Goal: Transaction & Acquisition: Book appointment/travel/reservation

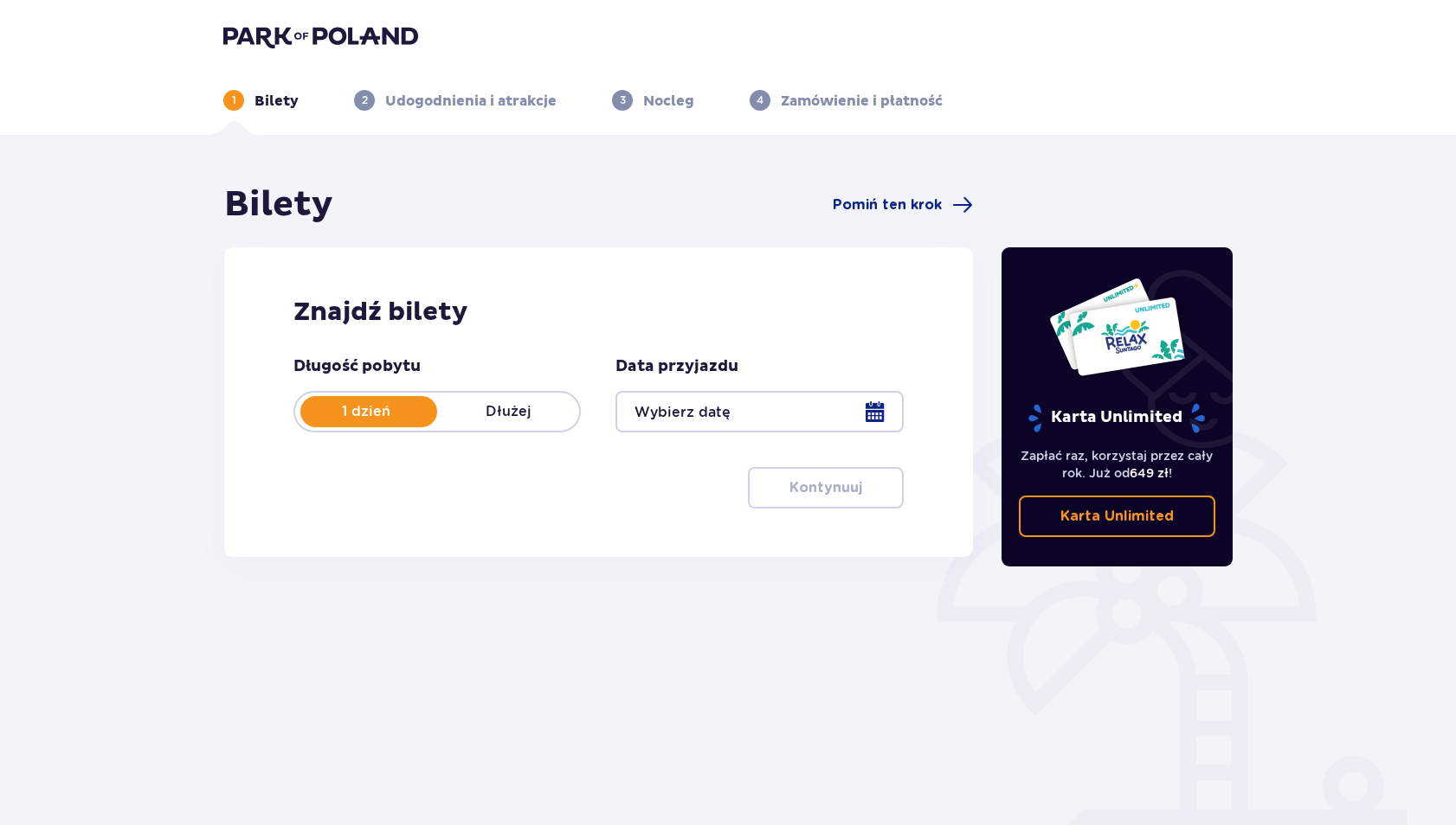
type input "12.10.25"
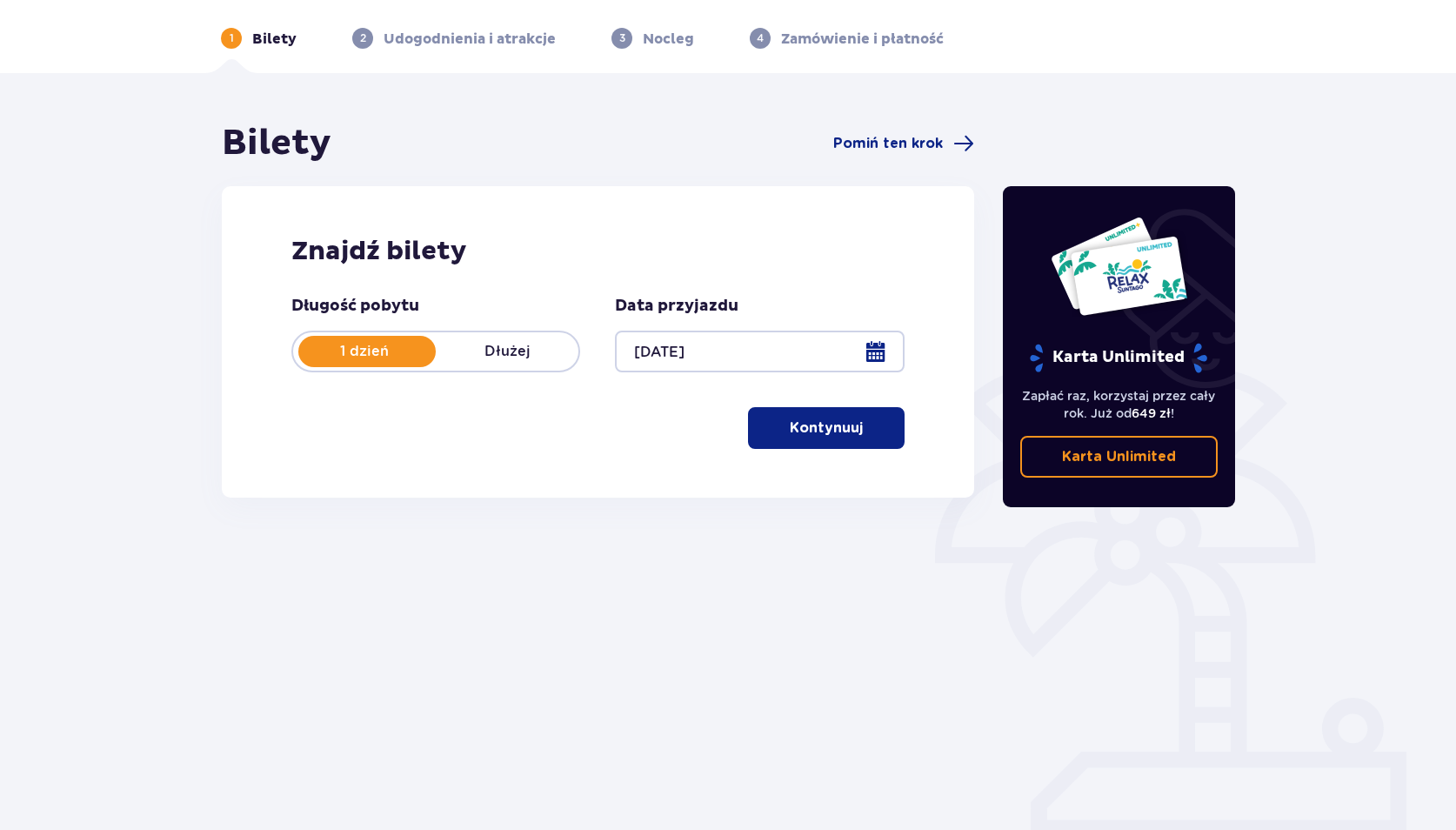
click at [836, 421] on p "Kontynuuj" at bounding box center [826, 428] width 73 height 19
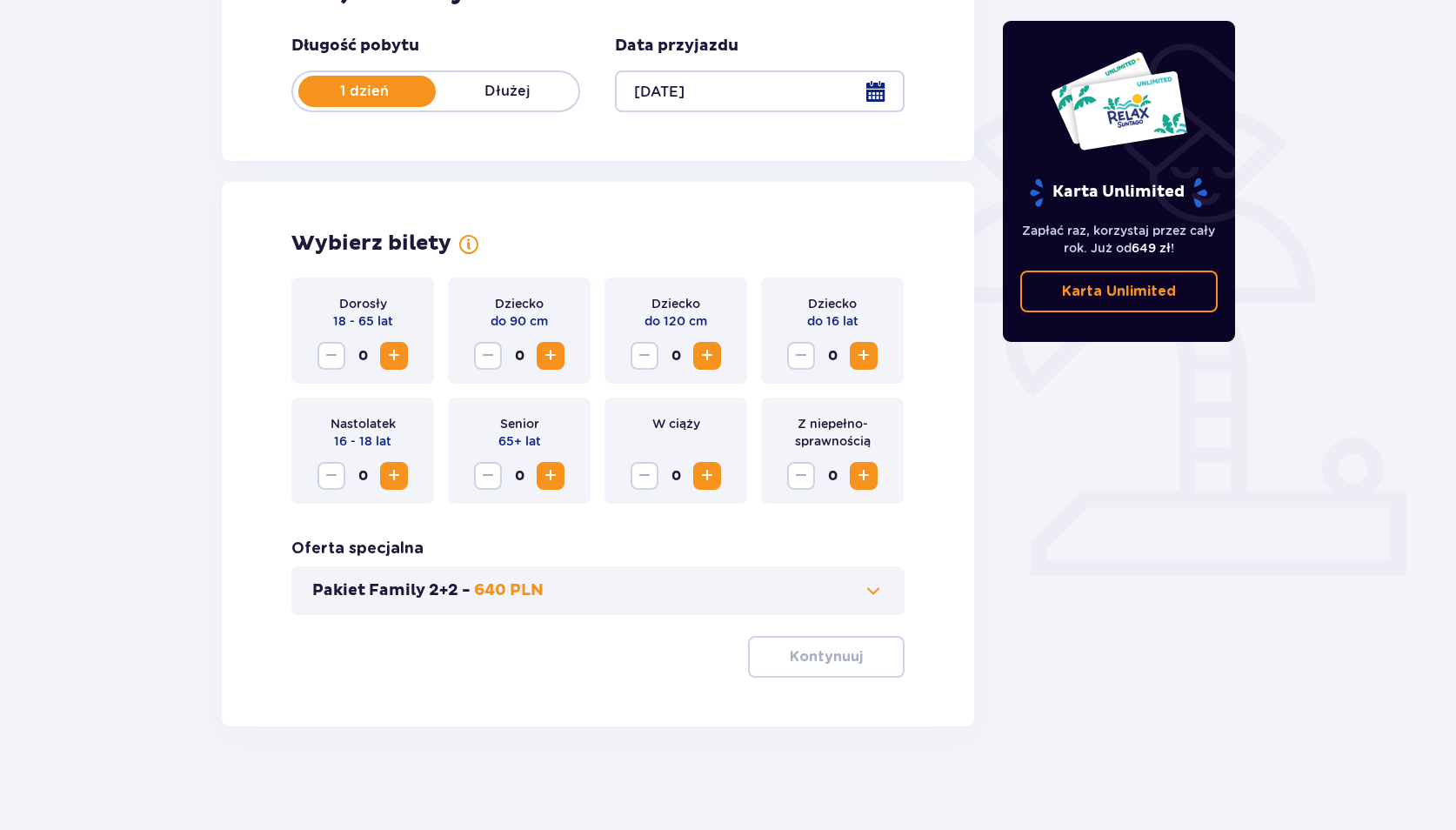
scroll to position [324, 0]
click at [861, 476] on span "Zwiększ" at bounding box center [863, 475] width 21 height 21
click at [831, 652] on p "Kontynuuj" at bounding box center [826, 656] width 73 height 19
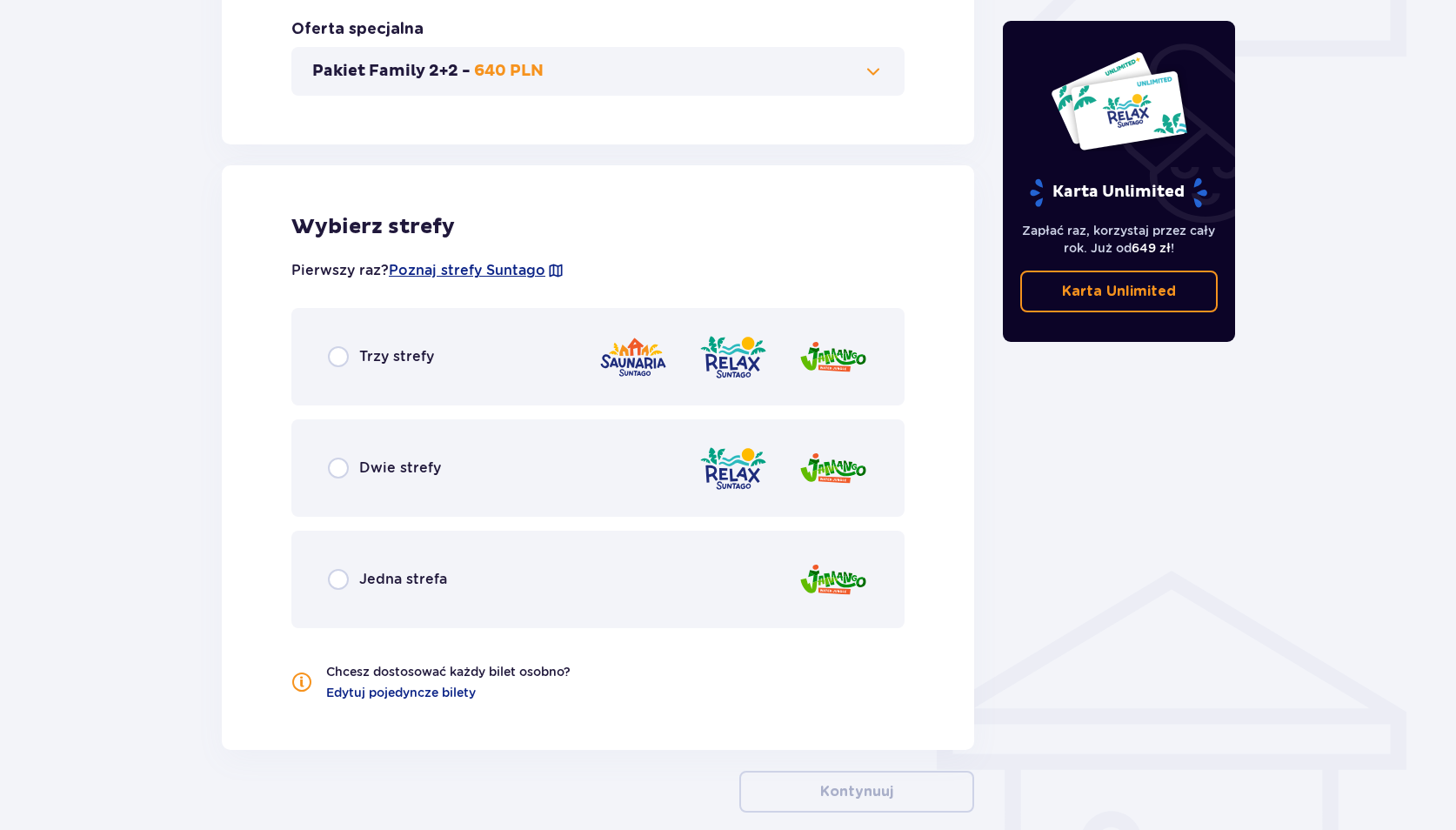
scroll to position [929, 0]
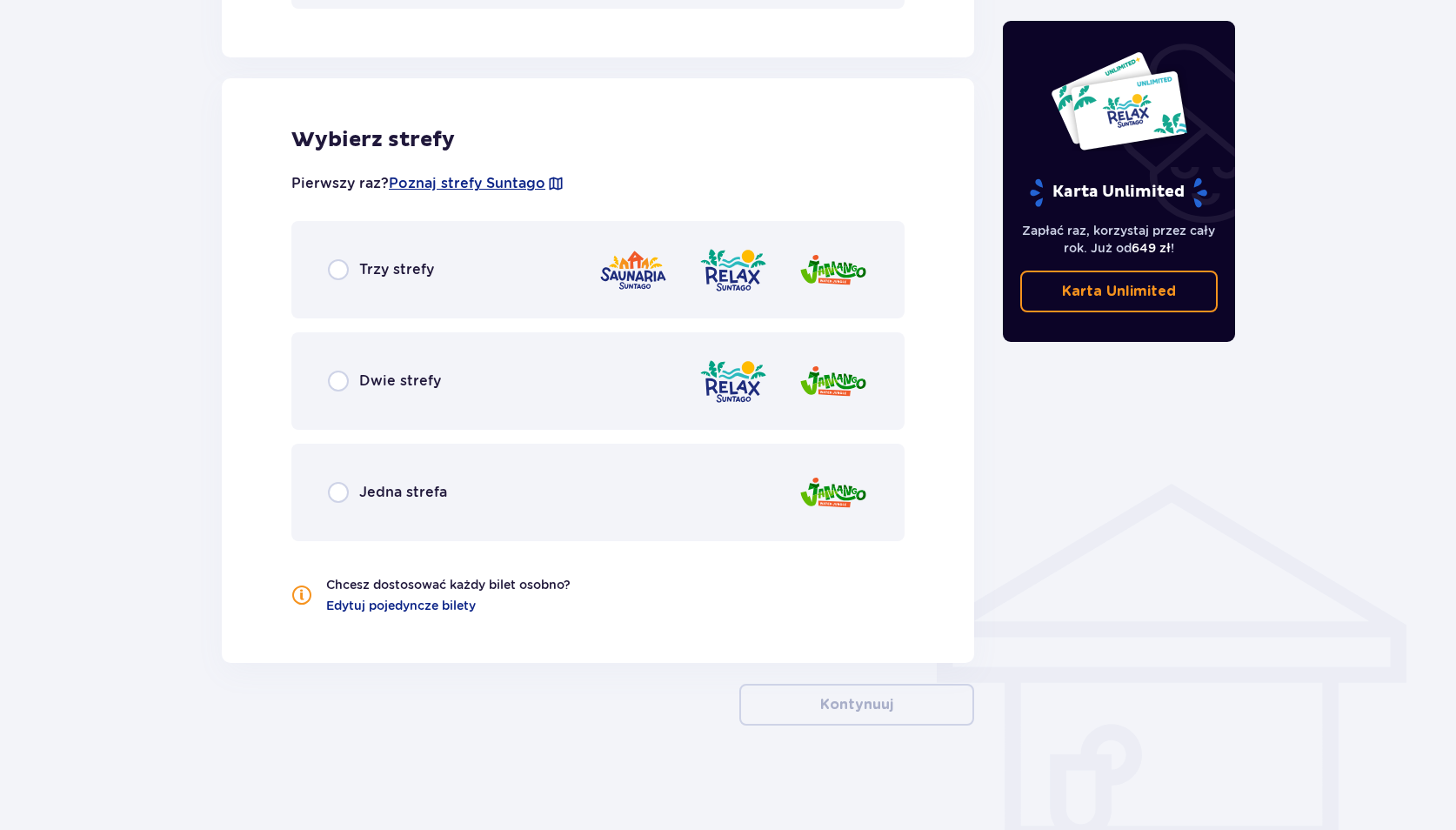
click at [343, 494] on input "radio" at bounding box center [338, 492] width 21 height 21
radio input "true"
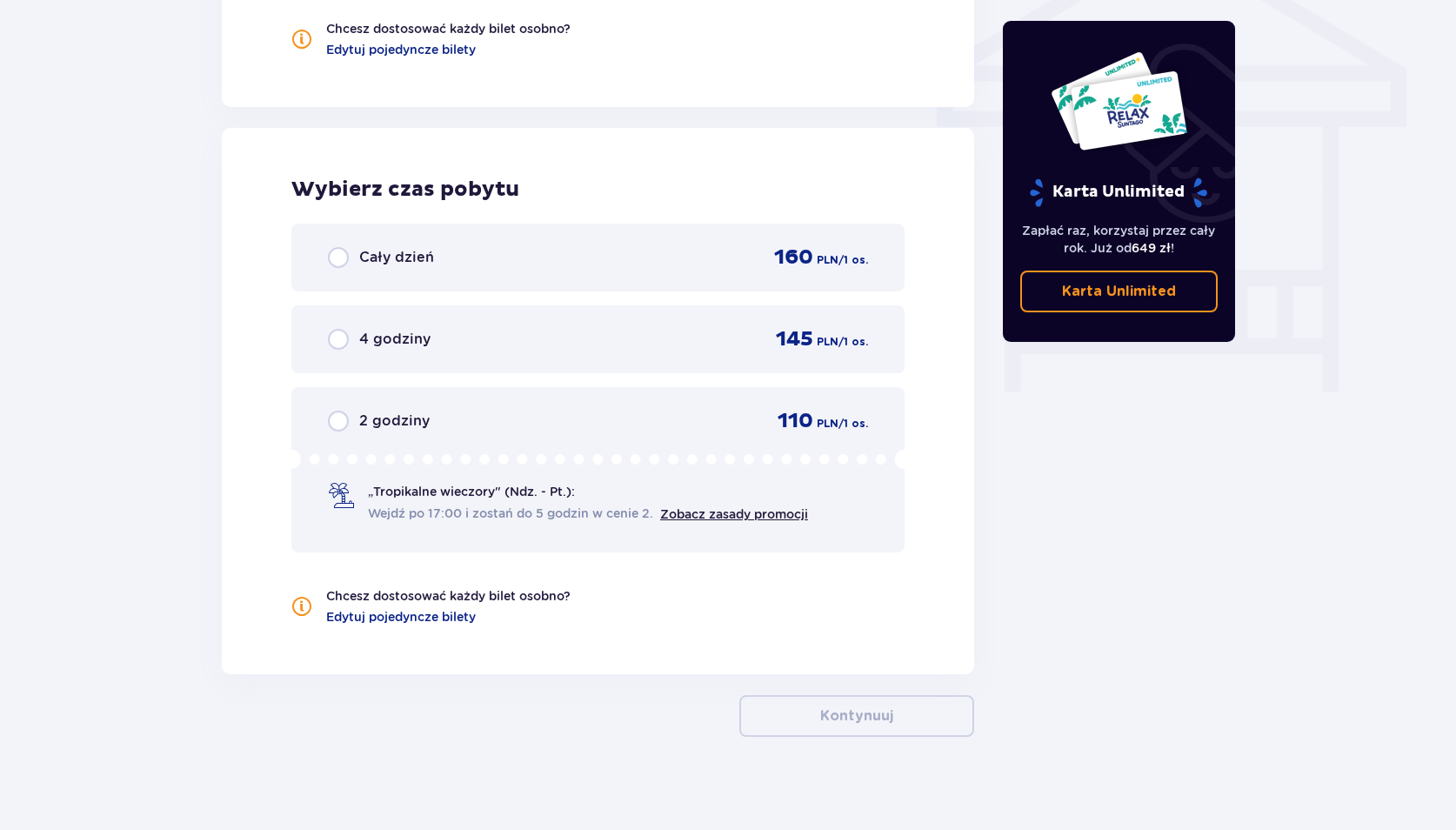
scroll to position [1497, 0]
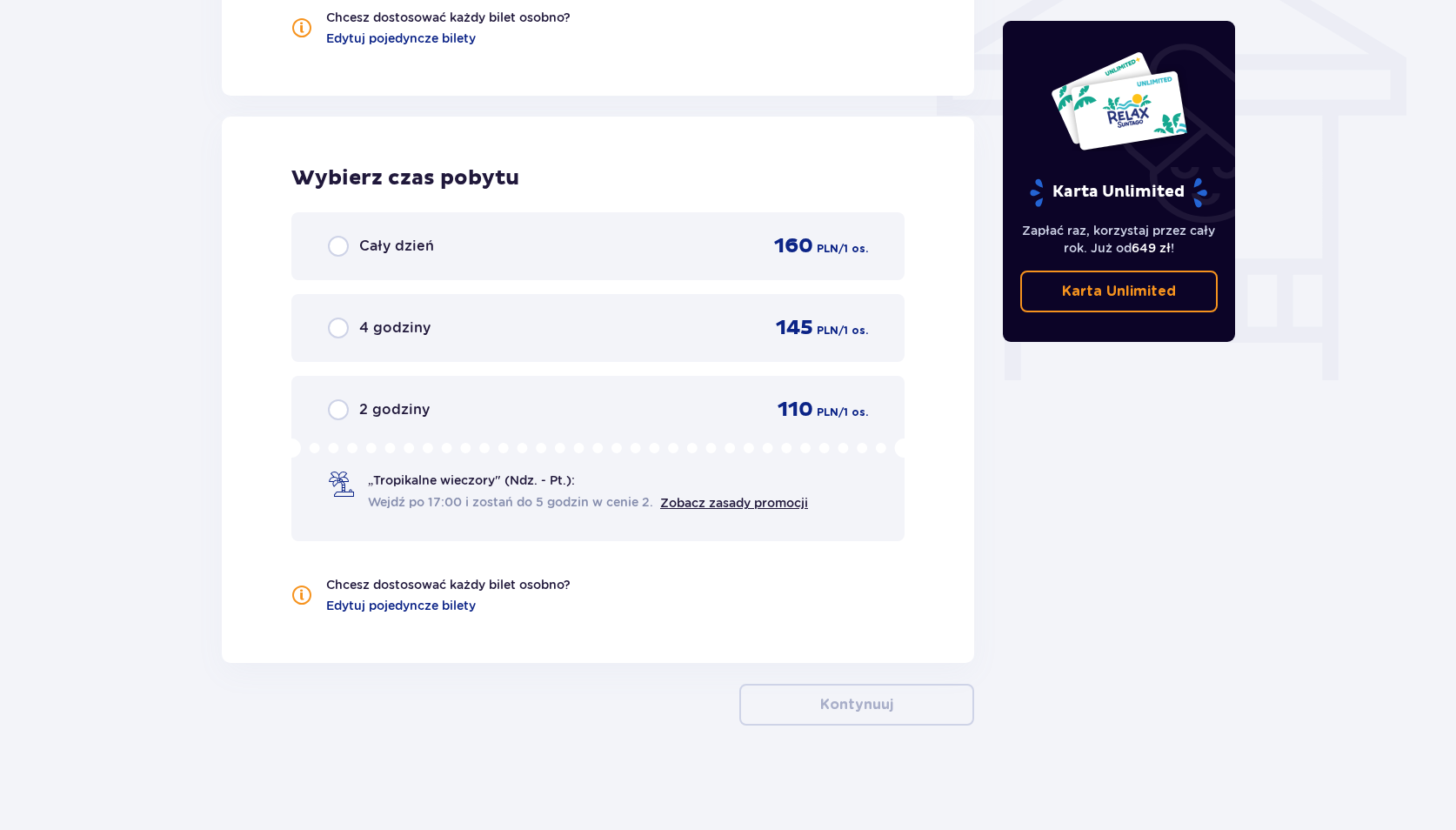
click at [342, 324] on input "radio" at bounding box center [338, 328] width 21 height 21
radio input "true"
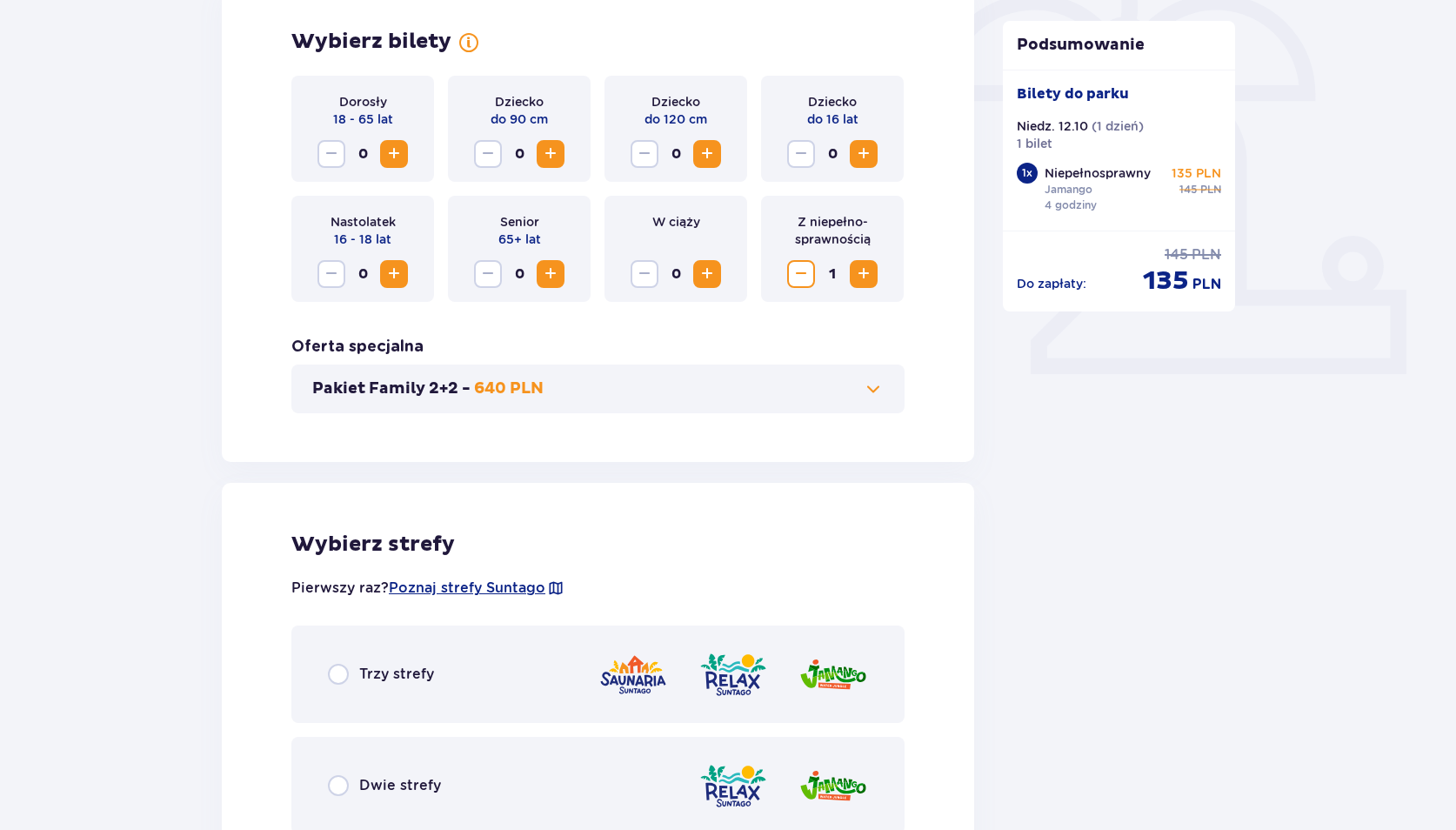
scroll to position [696, 0]
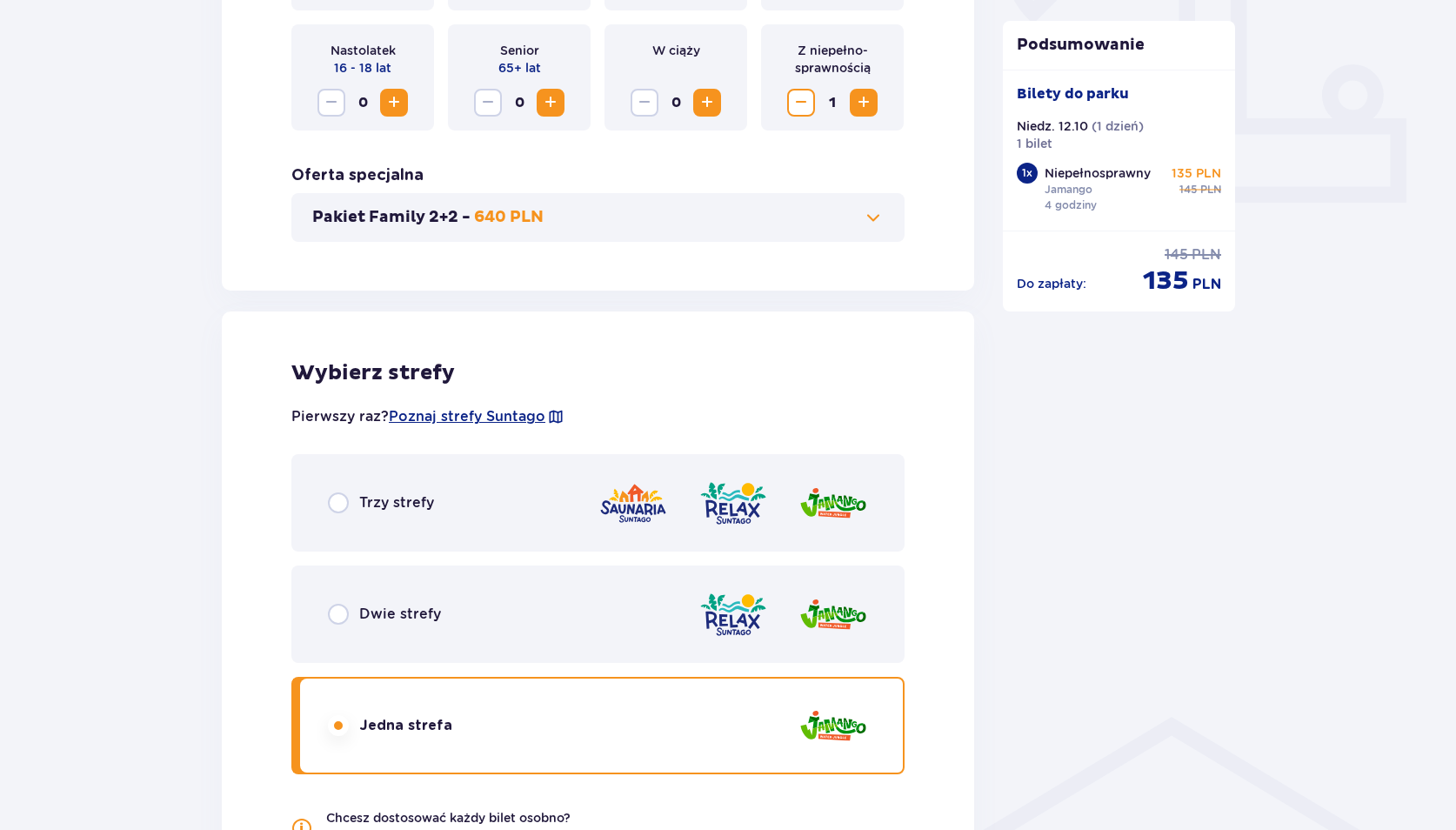
click at [863, 211] on span at bounding box center [873, 218] width 21 height 21
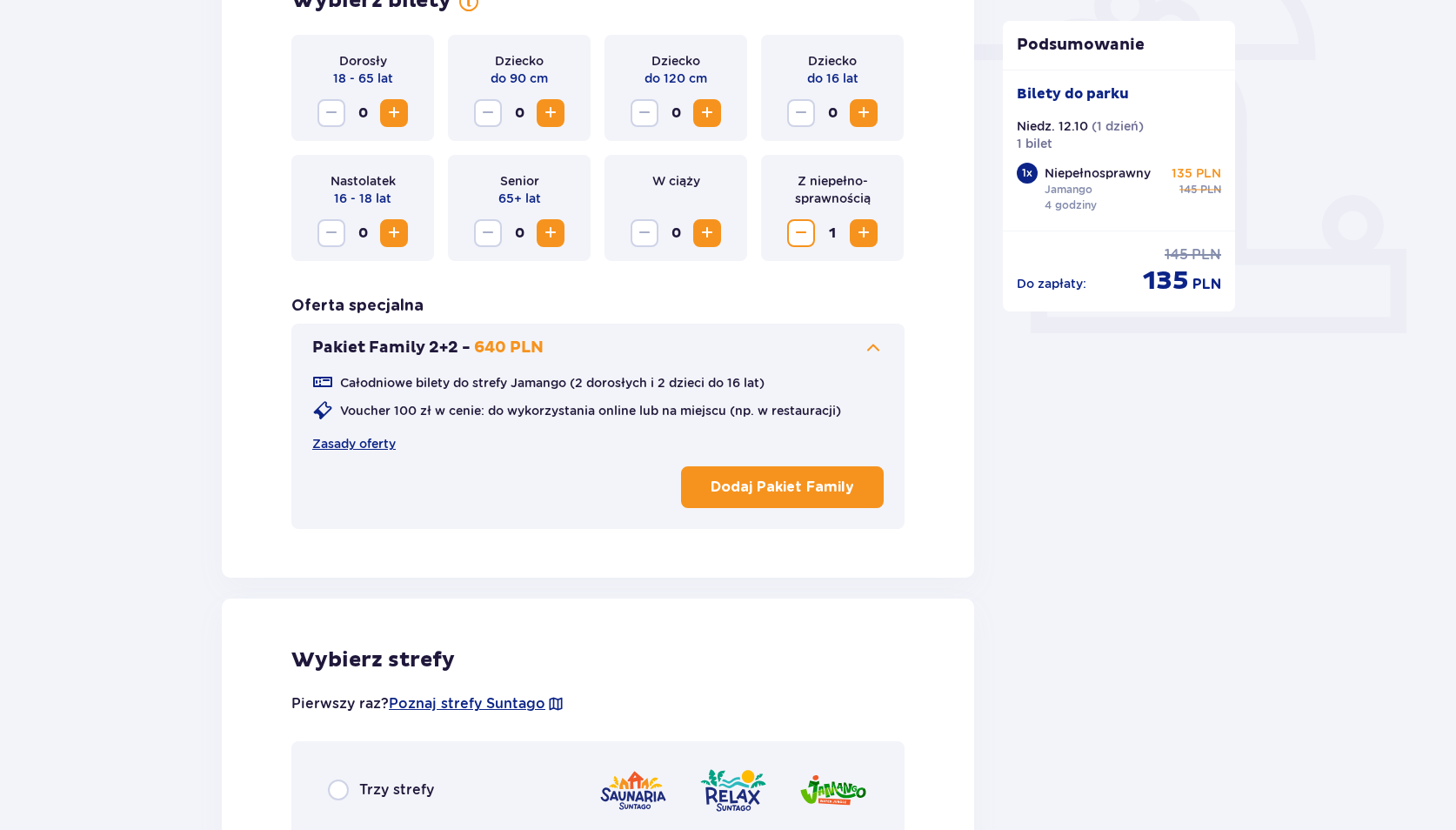
scroll to position [0, 0]
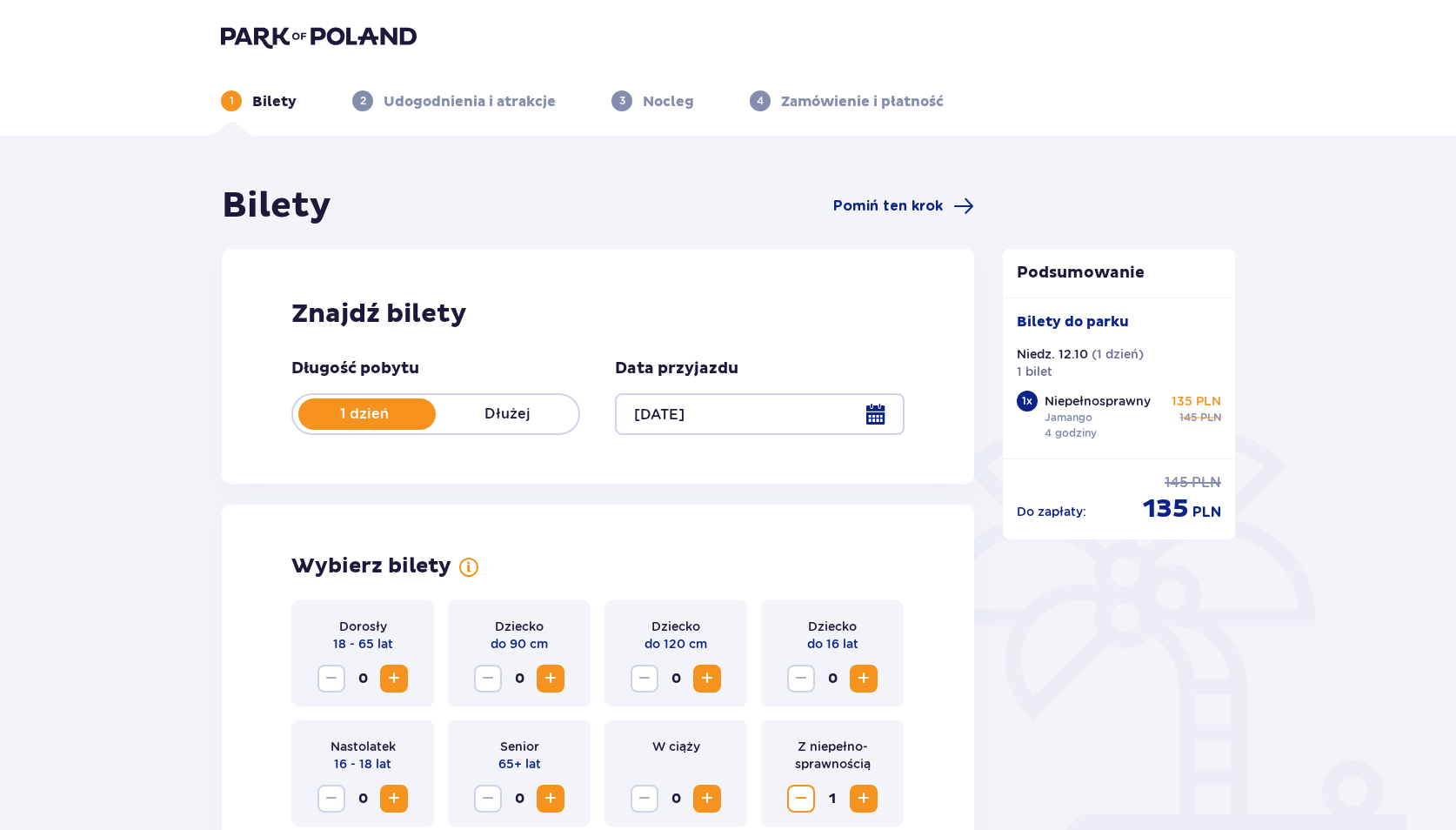
click at [259, 39] on img at bounding box center [319, 37] width 196 height 24
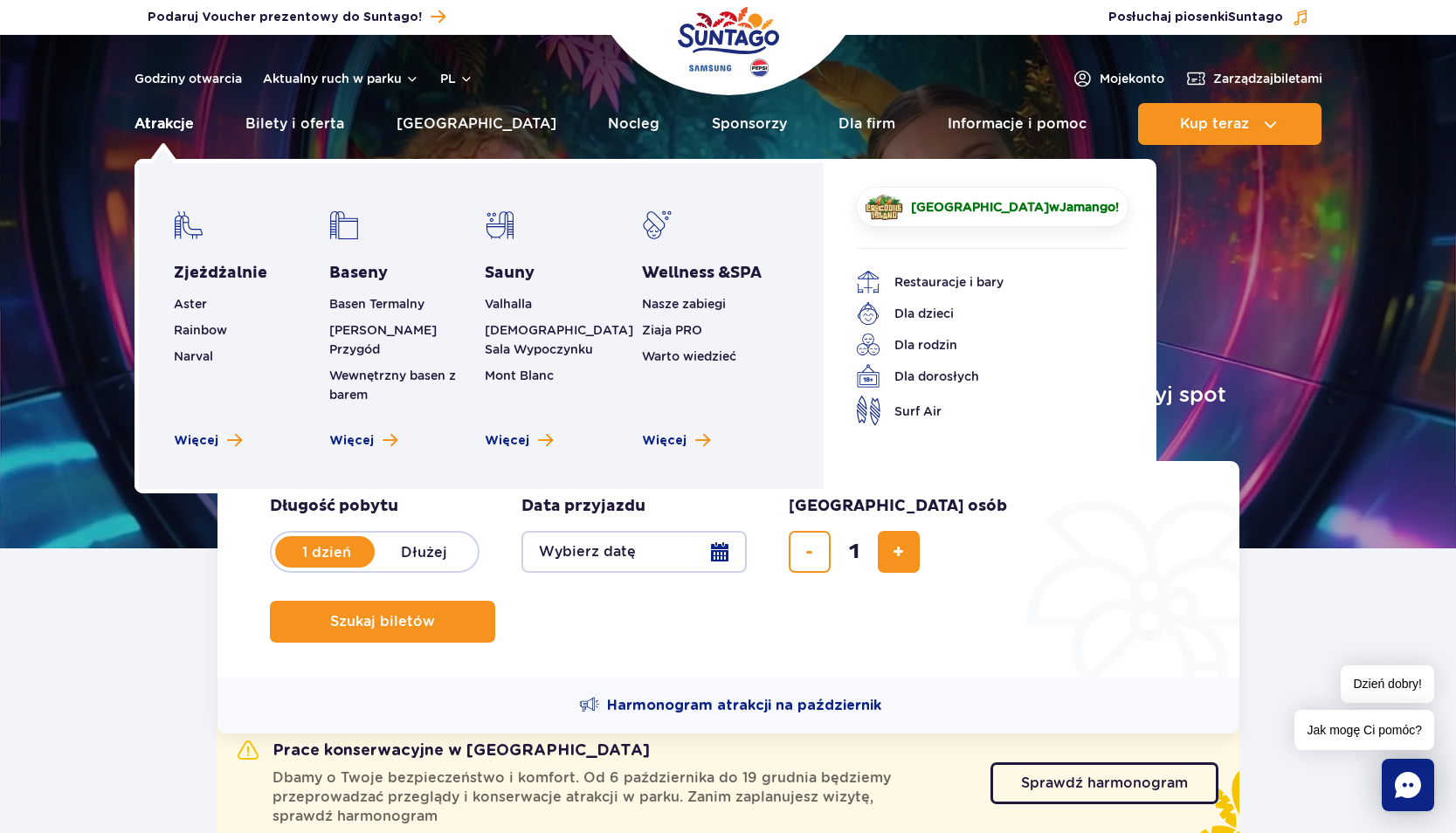
click at [171, 120] on link "Atrakcje" at bounding box center [164, 123] width 59 height 42
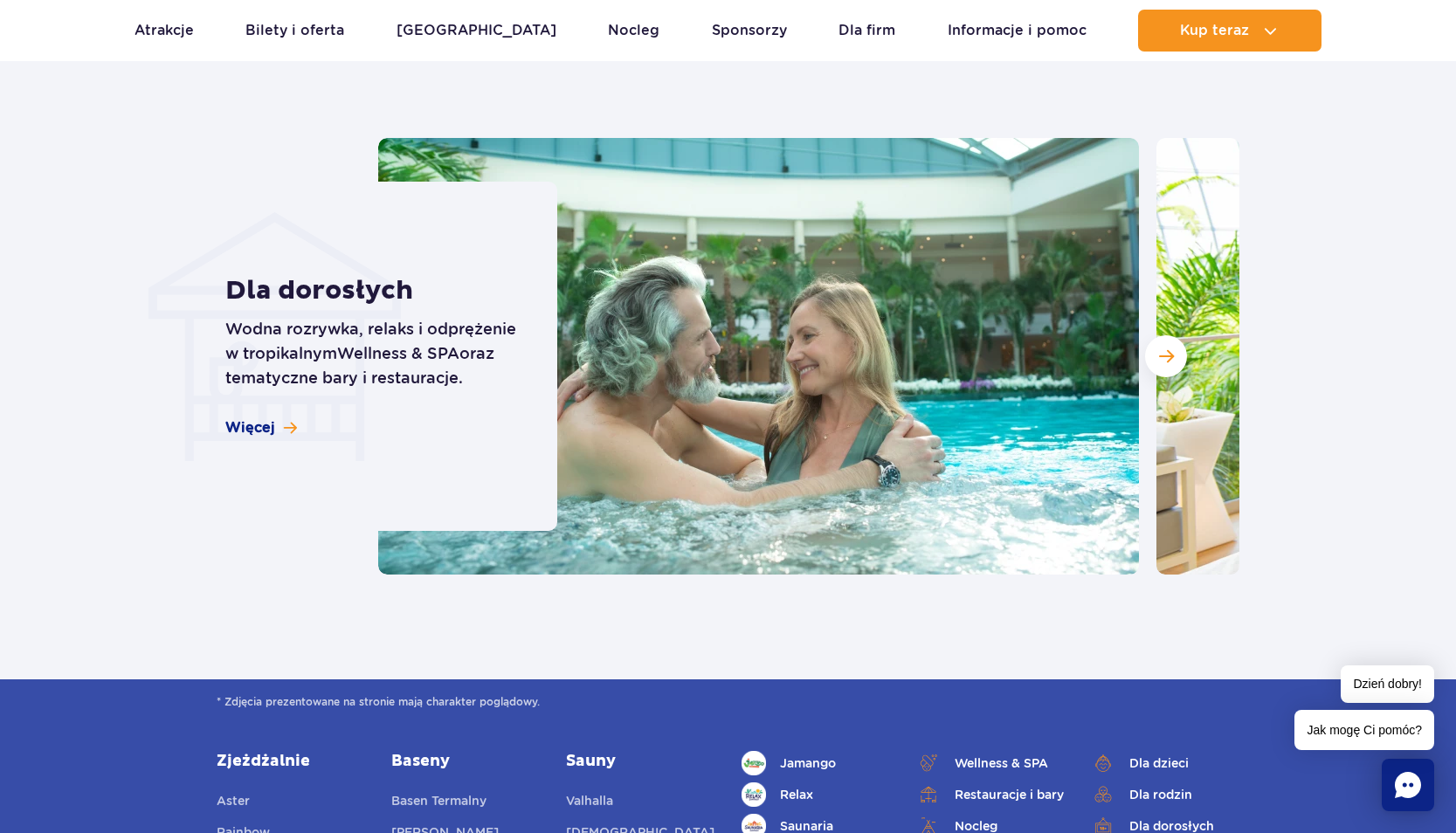
scroll to position [1921, 0]
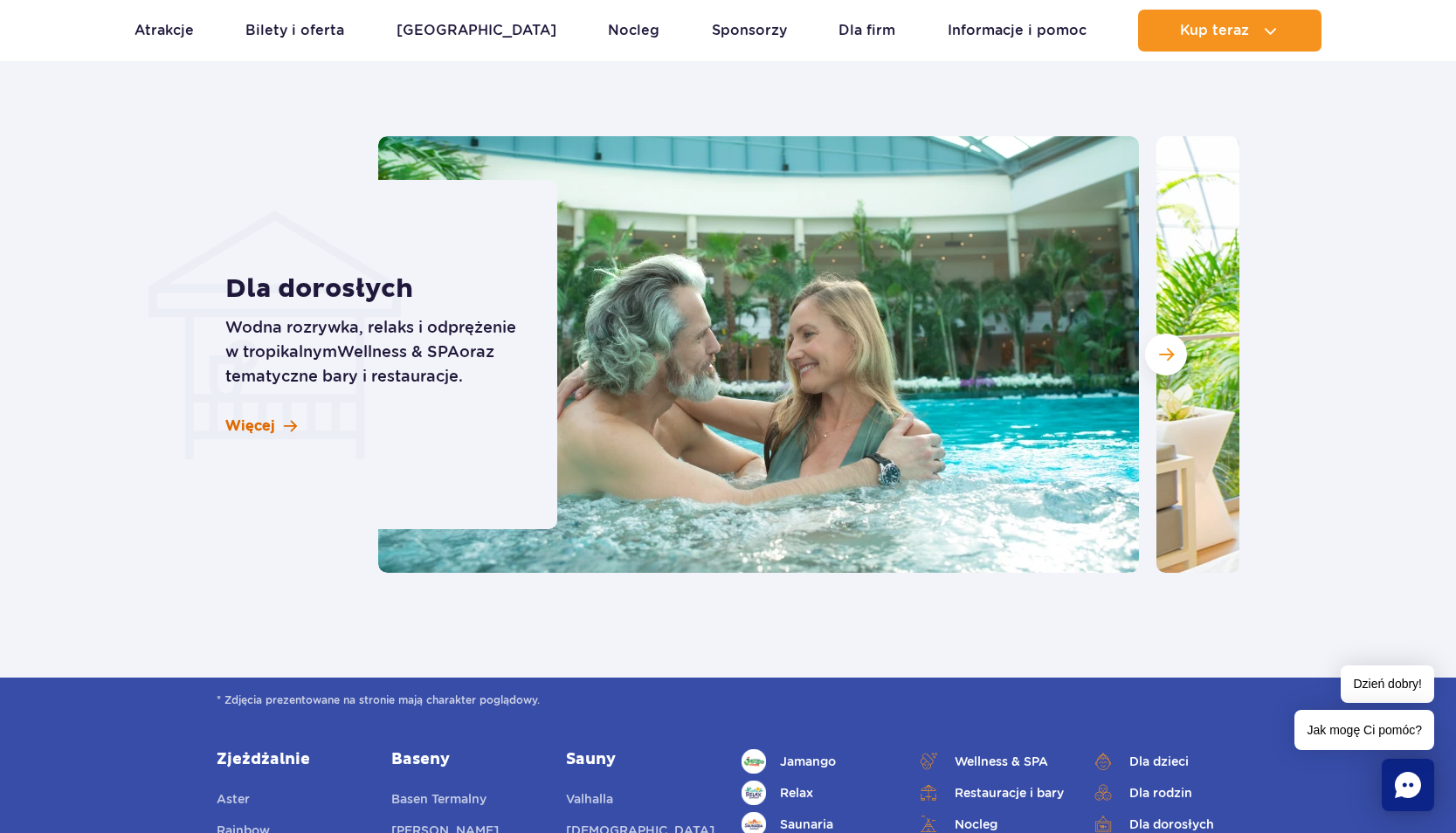
click at [236, 422] on span "Więcej" at bounding box center [249, 426] width 50 height 19
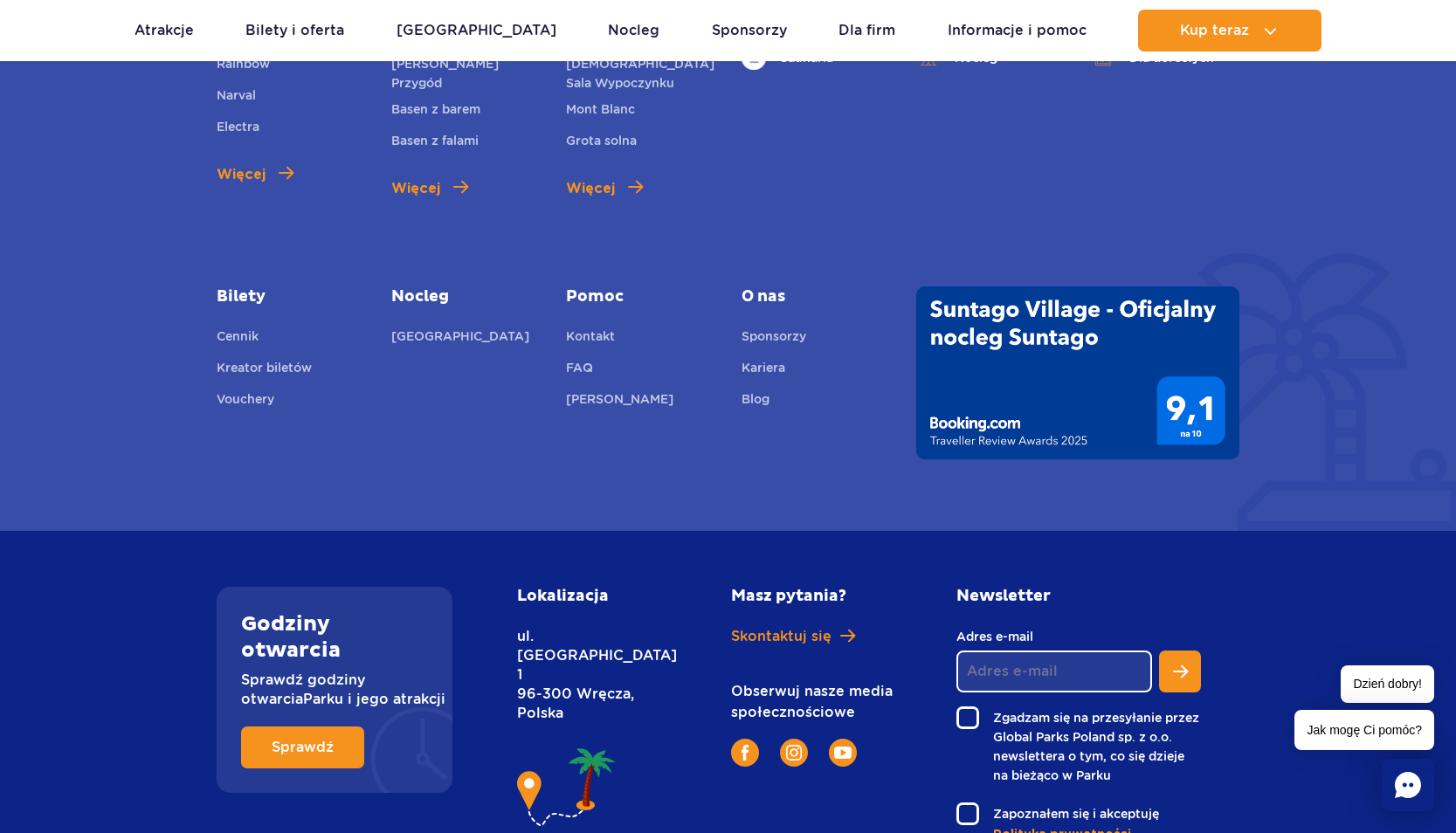
scroll to position [3056, 0]
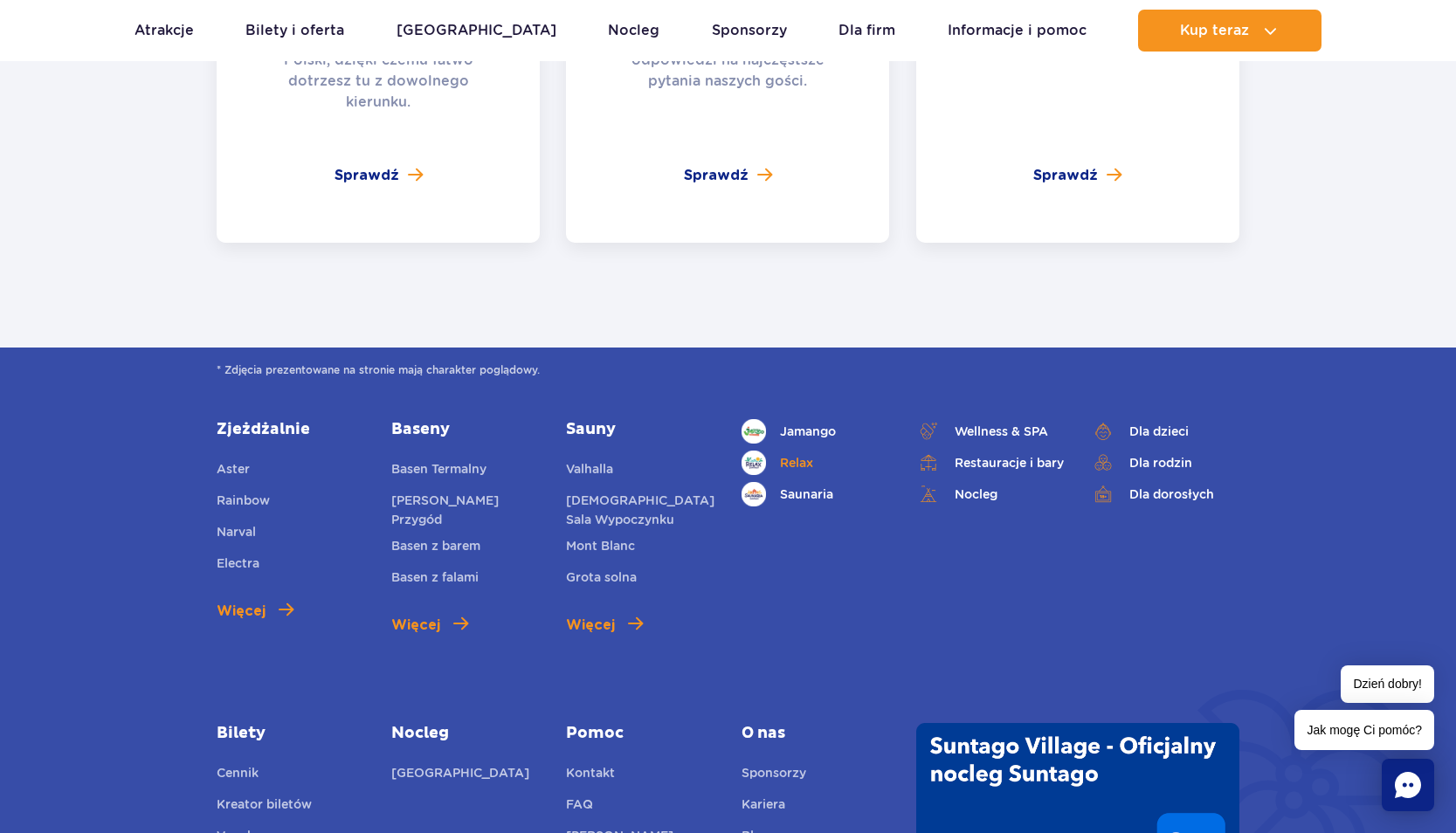
click at [790, 451] on link "Relax" at bounding box center [816, 463] width 149 height 24
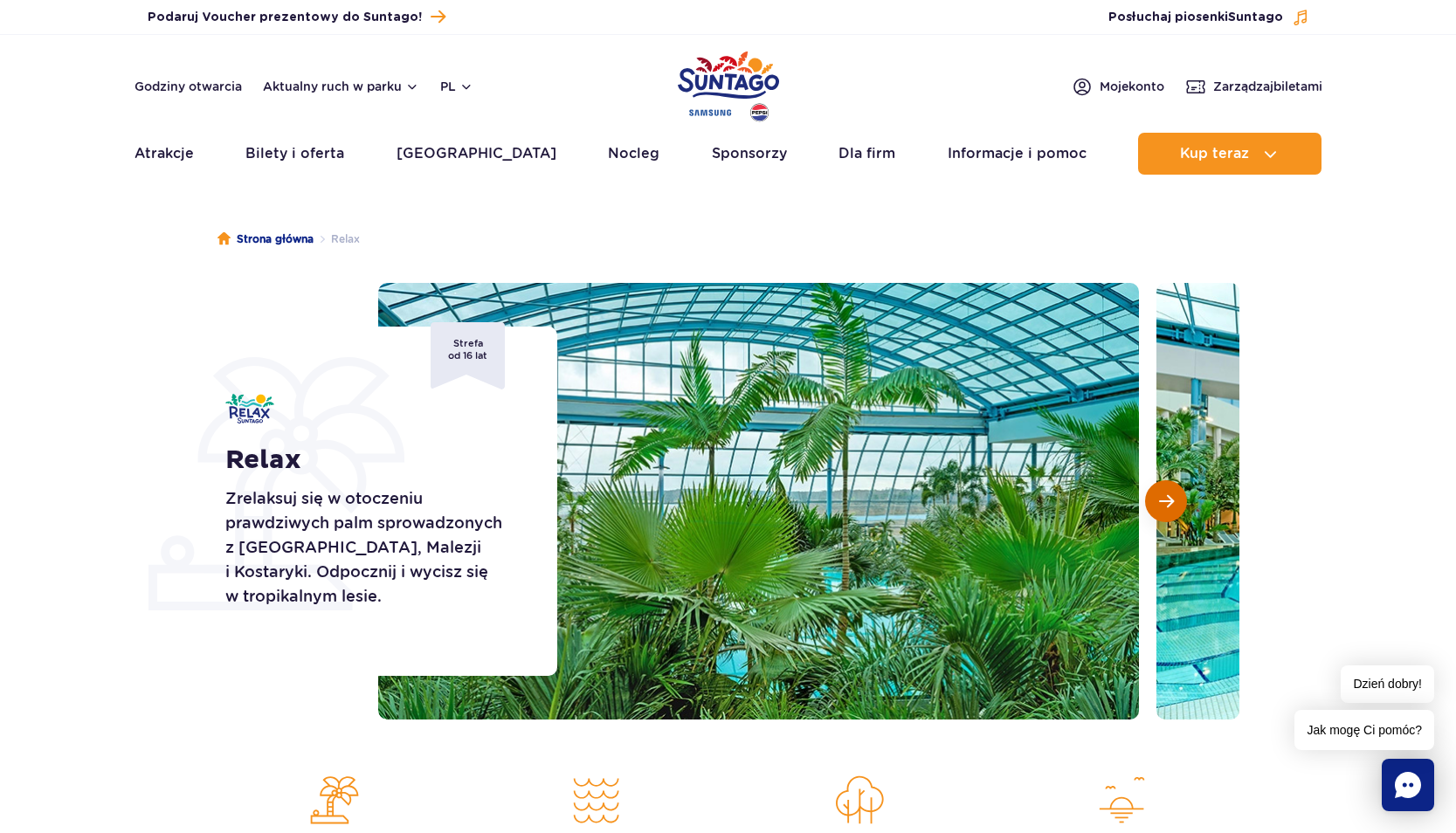
click at [1166, 505] on span "Następny slajd" at bounding box center [1166, 501] width 15 height 16
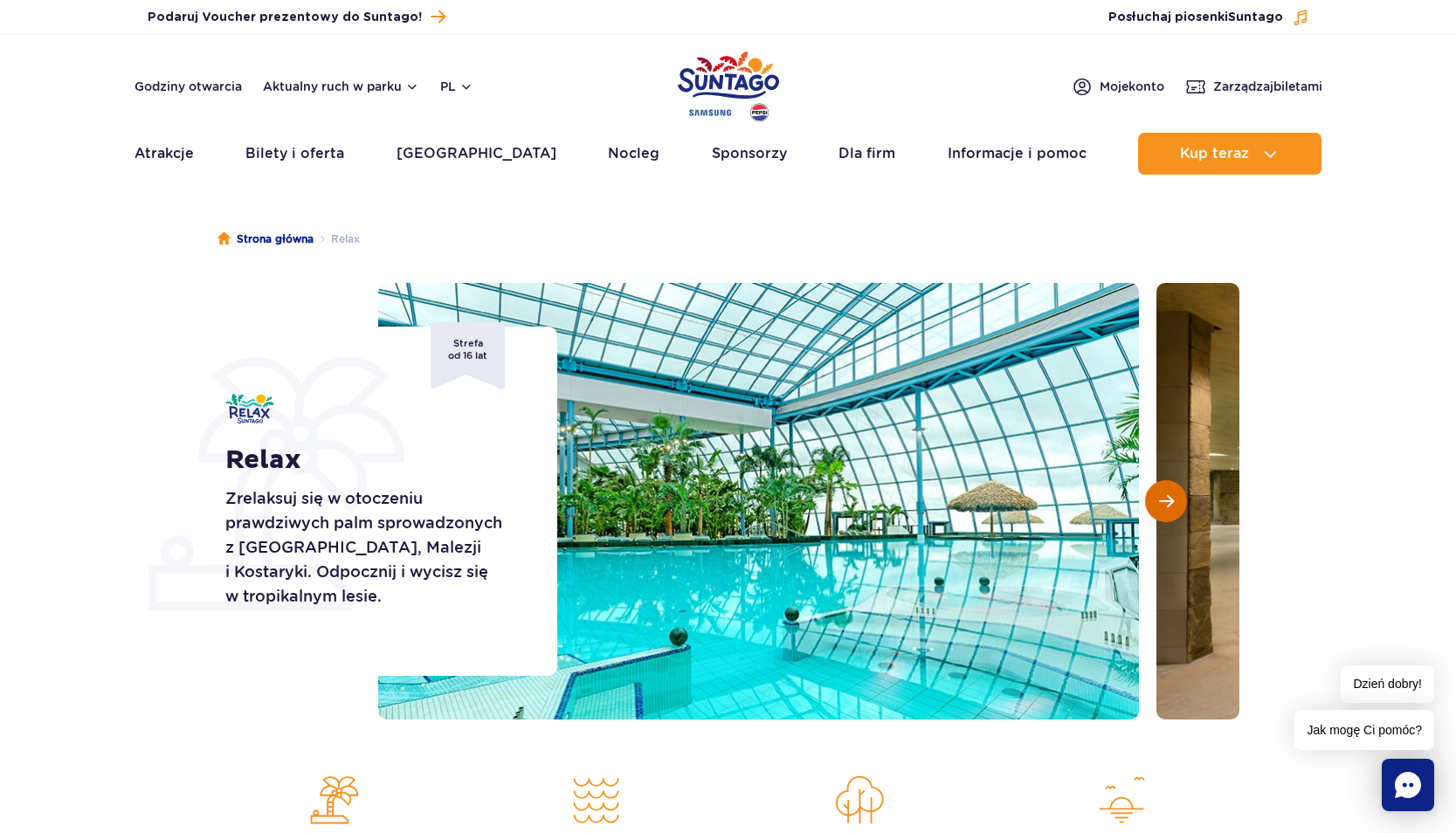
click at [1166, 505] on span "Następny slajd" at bounding box center [1166, 501] width 15 height 16
